Goal: Task Accomplishment & Management: Manage account settings

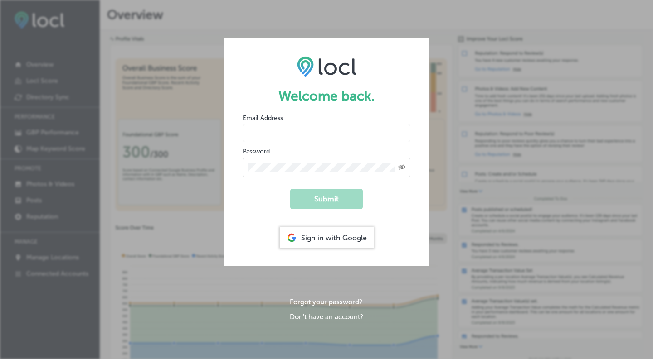
click at [320, 128] on input "email" at bounding box center [327, 133] width 168 height 18
type input "guild@southernoregonguild.org"
click at [403, 167] on icon "Created with Sketch." at bounding box center [401, 167] width 7 height 6
click at [336, 175] on div at bounding box center [327, 168] width 168 height 20
click at [292, 173] on div at bounding box center [327, 168] width 168 height 20
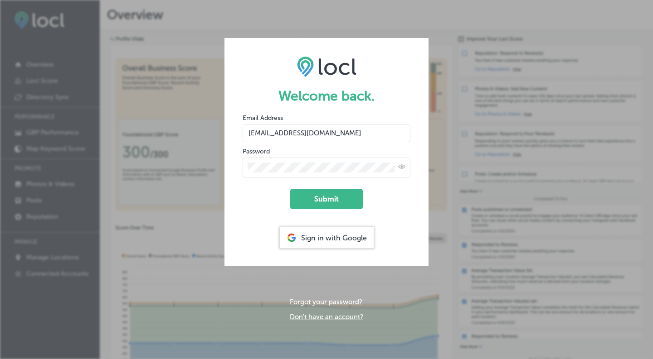
click at [290, 189] on button "Submit" at bounding box center [326, 199] width 73 height 20
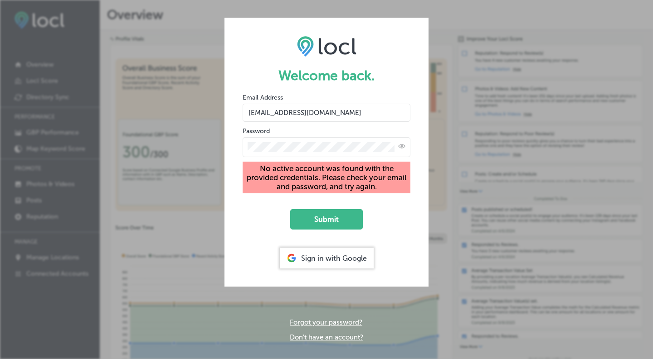
click at [355, 266] on div "Sign in with Google" at bounding box center [327, 258] width 94 height 21
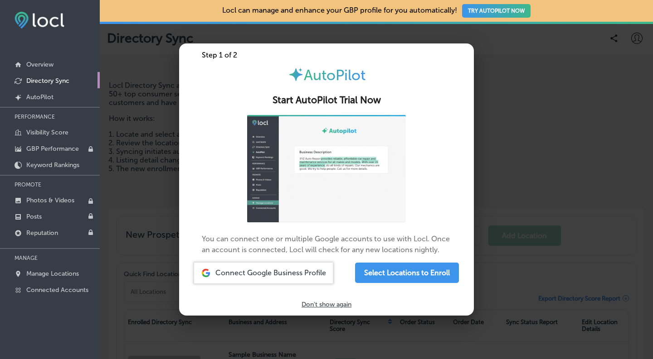
click at [340, 306] on p "Don't show again" at bounding box center [326, 305] width 50 height 8
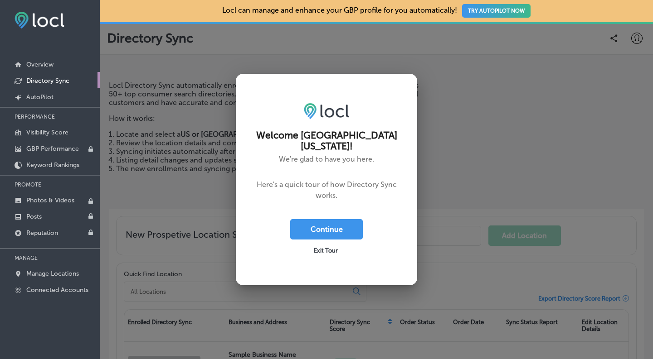
click at [330, 248] on span "Exit Tour" at bounding box center [326, 251] width 24 height 7
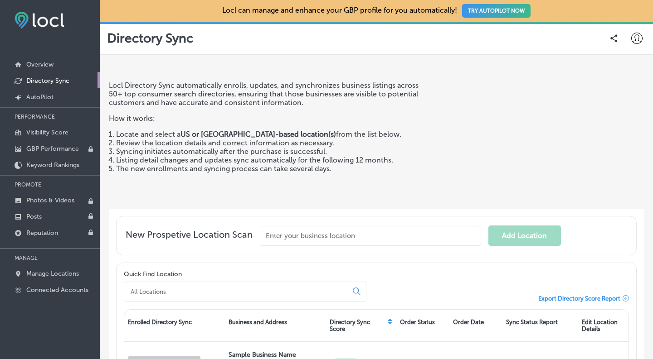
scroll to position [149, 0]
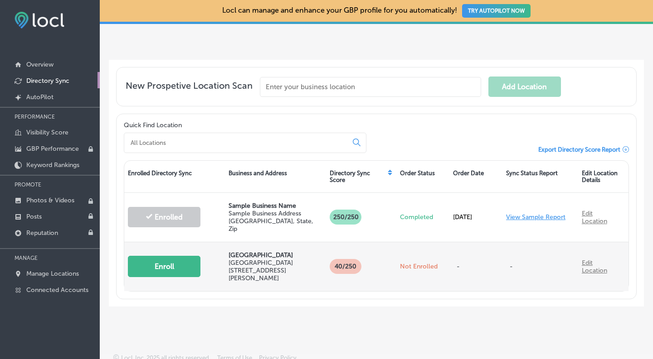
click at [170, 258] on button "Enroll" at bounding box center [164, 266] width 73 height 21
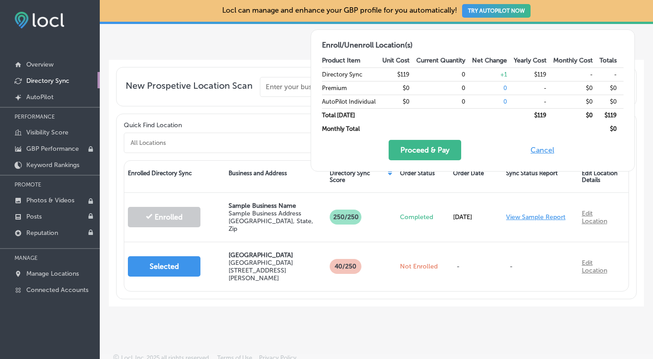
click at [535, 151] on button "Cancel" at bounding box center [542, 150] width 29 height 20
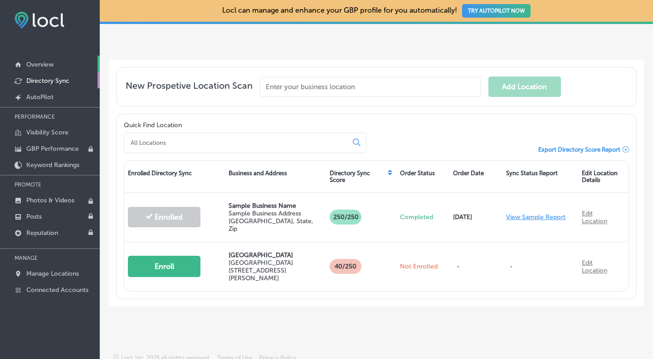
click at [51, 66] on p "Overview" at bounding box center [39, 65] width 27 height 8
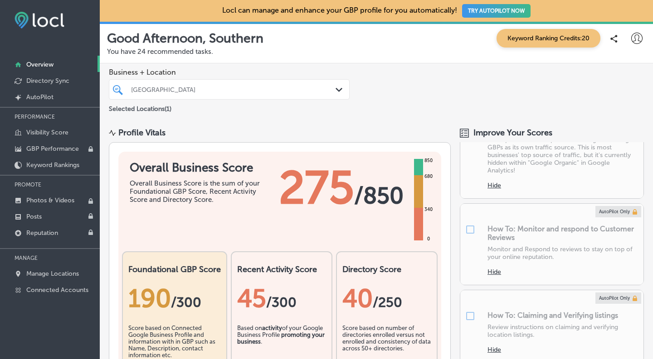
scroll to position [510, 0]
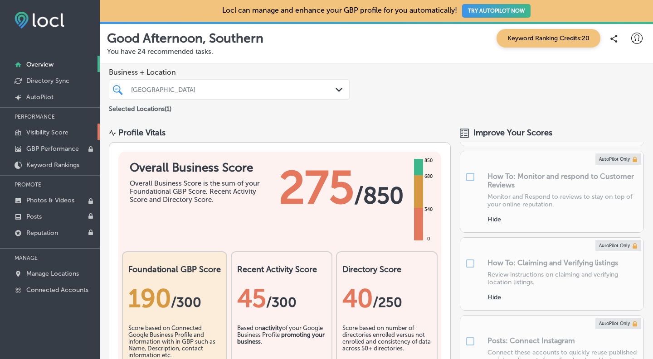
click at [53, 134] on p "Visibility Score" at bounding box center [47, 133] width 42 height 8
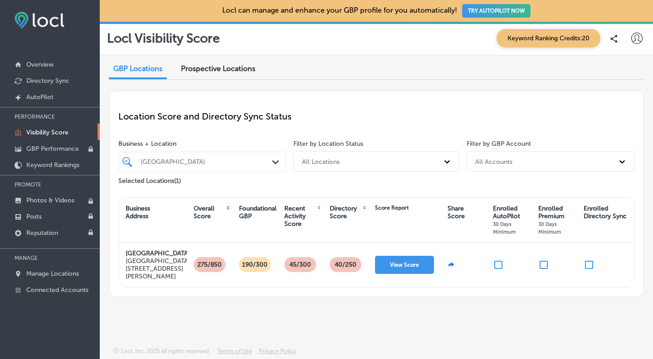
scroll to position [21, 0]
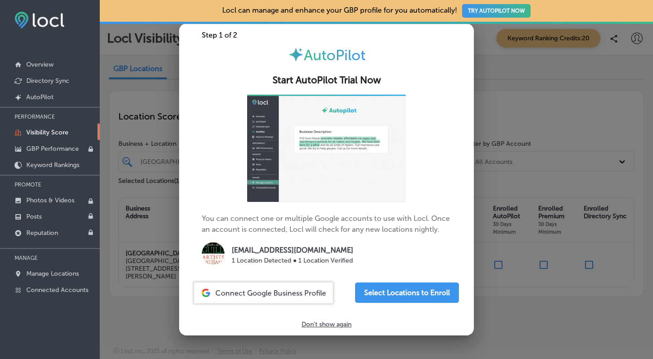
click at [313, 300] on div "Connect Google Business Profile" at bounding box center [263, 293] width 139 height 21
click at [235, 291] on span "Connect Google Business Profile" at bounding box center [270, 293] width 111 height 9
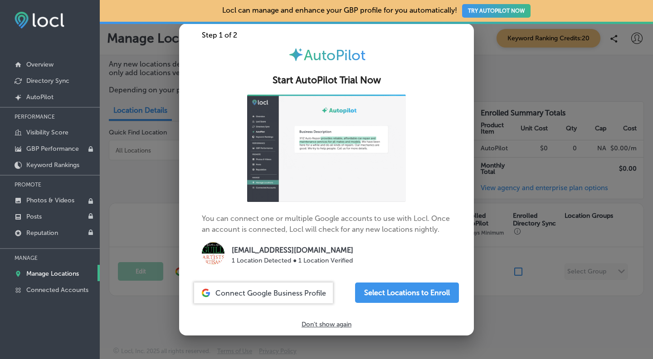
click at [330, 260] on p "1 Location Detected ● 1 Location Verified" at bounding box center [292, 261] width 121 height 10
click at [338, 322] on p "Don't show again" at bounding box center [326, 325] width 50 height 8
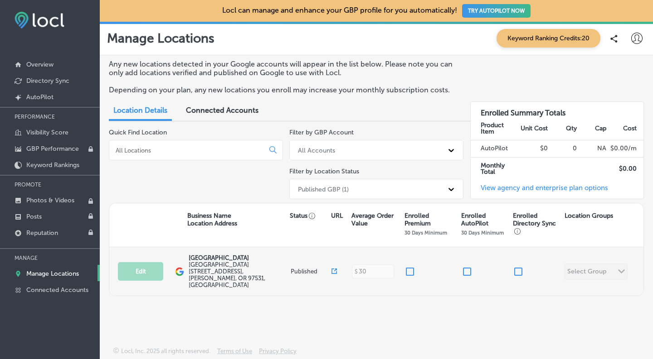
click at [619, 269] on div "Edit This location is not published yet. Guild Gallery & Art Center Guild Galle…" at bounding box center [376, 272] width 534 height 49
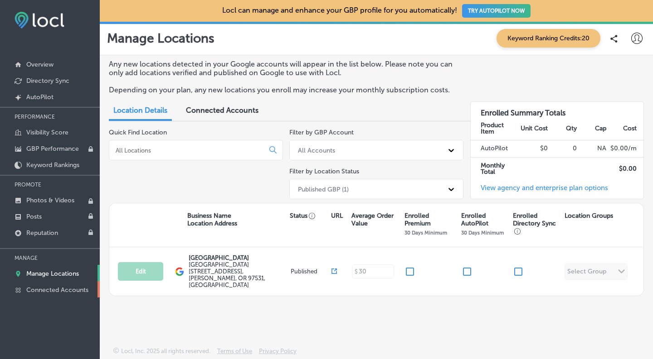
click at [67, 293] on p "Connected Accounts" at bounding box center [57, 291] width 62 height 8
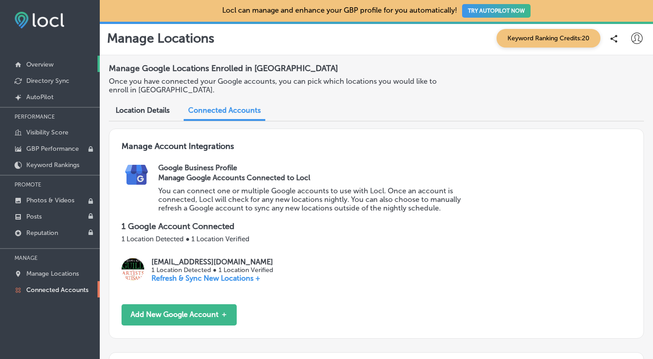
click at [48, 67] on p "Overview" at bounding box center [39, 65] width 27 height 8
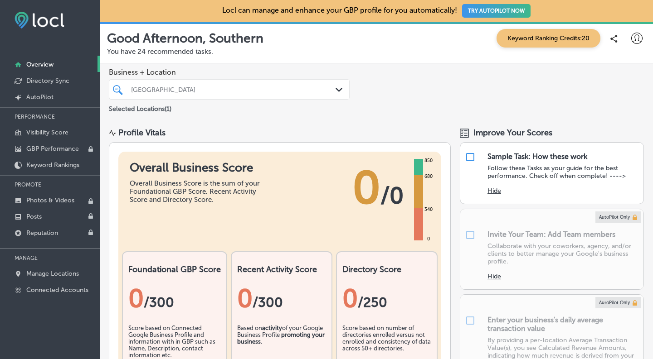
click at [170, 53] on p "You have 24 recommended tasks." at bounding box center [376, 52] width 539 height 8
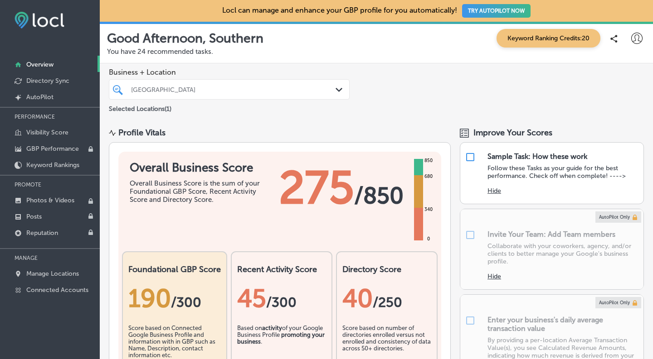
scroll to position [2, 0]
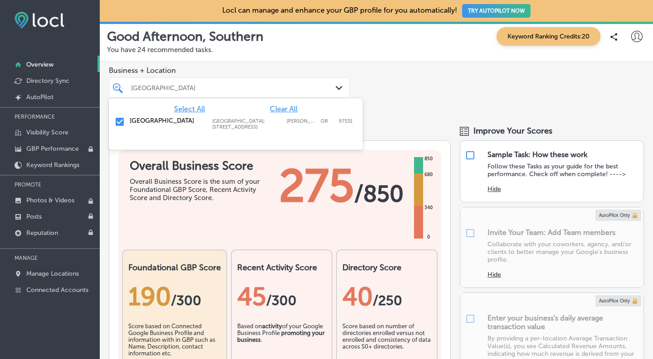
click at [340, 90] on icon "Path Created with Sketch." at bounding box center [338, 88] width 7 height 4
click at [400, 112] on div "Business + Location option Guild Gallery & Art Center; 24353 Redwood Highway fo…" at bounding box center [376, 89] width 553 height 55
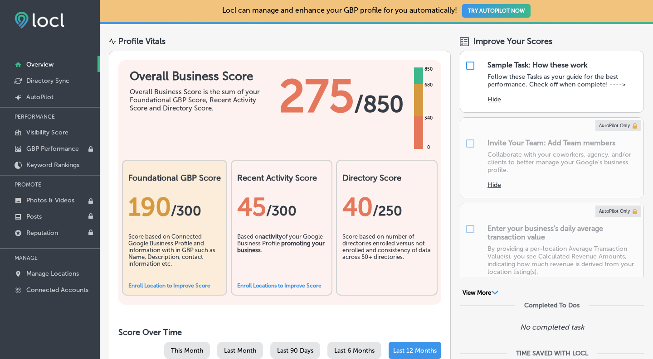
scroll to position [59, 0]
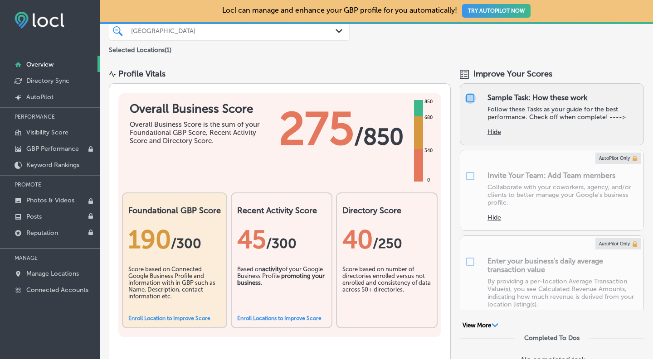
click at [471, 101] on input "checkbox" at bounding box center [470, 98] width 11 height 11
checkbox input "false"
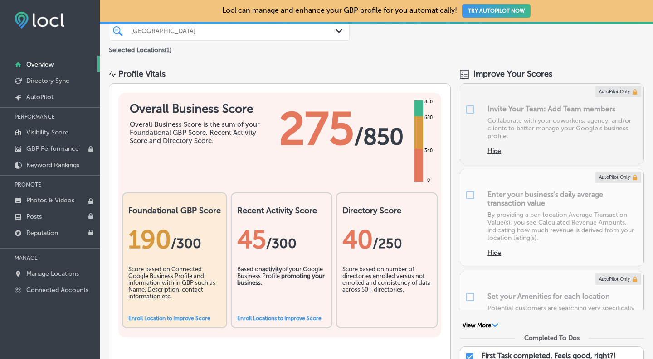
click at [603, 114] on div at bounding box center [551, 124] width 183 height 80
